Goal: Navigation & Orientation: Find specific page/section

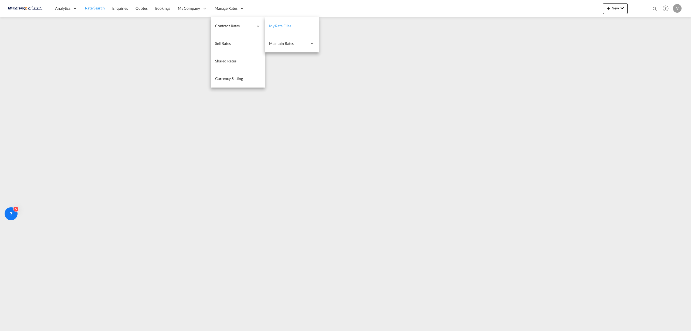
click at [272, 26] on span "My Rate Files" at bounding box center [280, 25] width 22 height 5
click at [282, 25] on span "My Rate Files" at bounding box center [280, 25] width 22 height 5
click at [292, 25] on link "My Rate Files" at bounding box center [292, 26] width 54 height 18
click at [276, 23] on span "My Rate Files" at bounding box center [280, 25] width 22 height 5
click at [279, 25] on span "My Rate Files" at bounding box center [280, 25] width 22 height 5
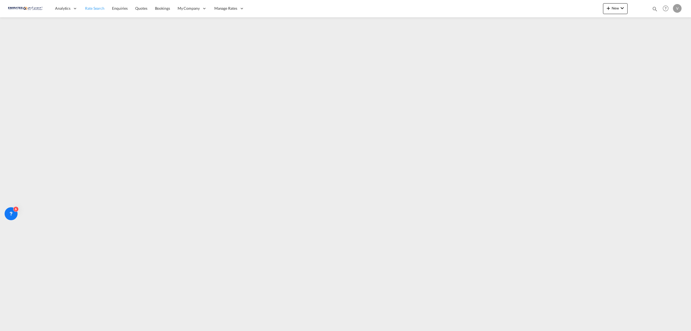
click at [86, 5] on link "Rate Search" at bounding box center [94, 9] width 27 height 18
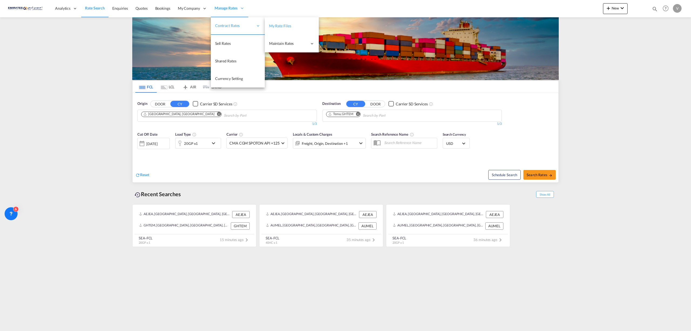
click at [284, 25] on span "My Rate Files" at bounding box center [280, 25] width 22 height 5
